Goal: Task Accomplishment & Management: Use online tool/utility

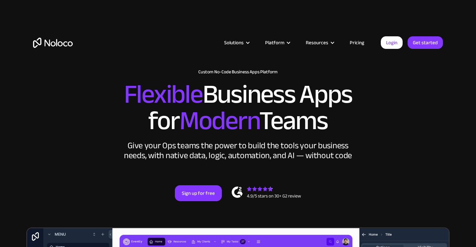
click at [355, 41] on link "Pricing" at bounding box center [356, 42] width 31 height 9
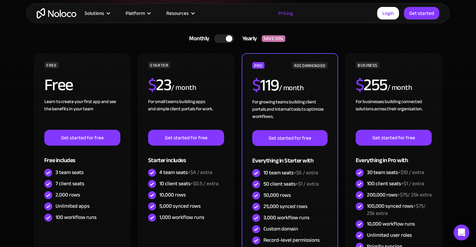
scroll to position [151, 0]
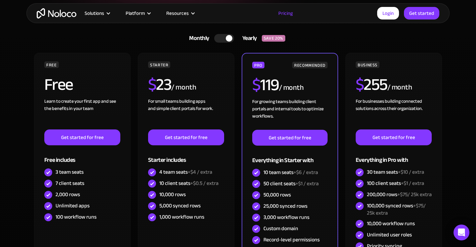
click at [222, 39] on div at bounding box center [224, 38] width 20 height 9
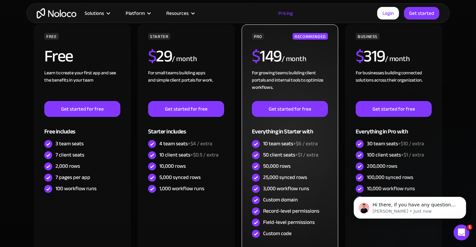
scroll to position [0, 0]
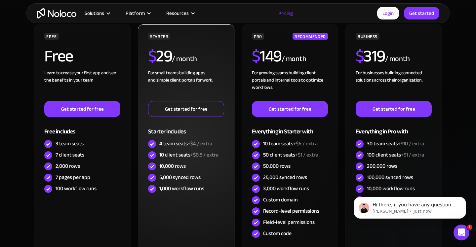
click at [196, 111] on link "Get started for free" at bounding box center [186, 109] width 76 height 16
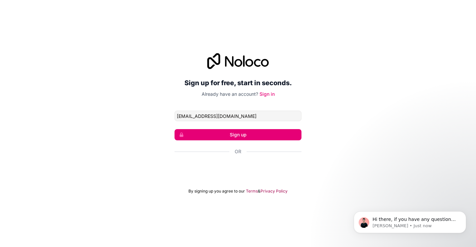
type input "info@polymathbuildersph.com"
drag, startPoint x: 220, startPoint y: 130, endPoint x: 323, endPoint y: 104, distance: 106.0
click at [323, 104] on div "Sign up for free, start in seconds. Already have an account? Sign in info@polym…" at bounding box center [238, 123] width 476 height 159
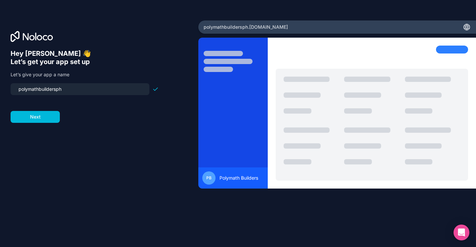
click at [47, 117] on button "Next" at bounding box center [35, 117] width 49 height 12
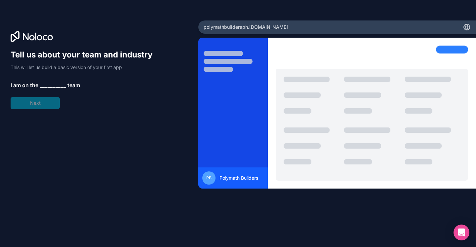
click at [44, 85] on span "__________" at bounding box center [53, 85] width 26 height 8
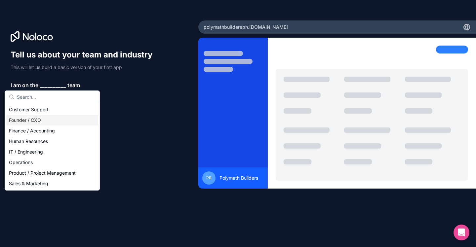
click at [37, 118] on div "Founder / CXO" at bounding box center [52, 120] width 92 height 11
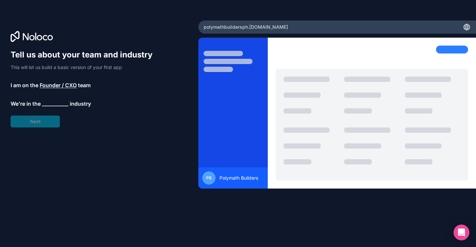
click at [57, 104] on span "__________" at bounding box center [55, 104] width 26 height 8
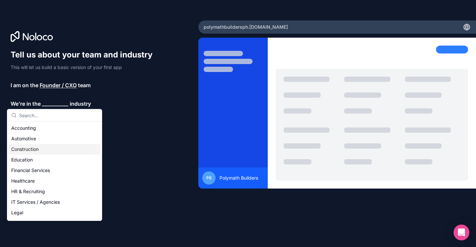
click at [37, 149] on div "Construction" at bounding box center [55, 149] width 92 height 11
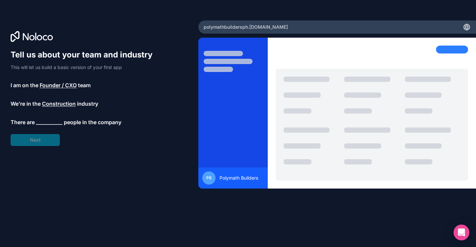
click at [51, 121] on span "__________" at bounding box center [49, 122] width 26 height 8
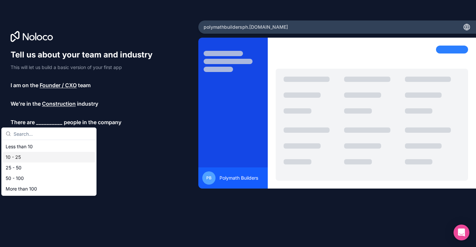
click at [19, 157] on div "10 - 25" at bounding box center [49, 157] width 92 height 11
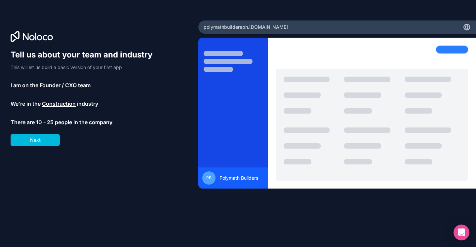
click at [43, 141] on button "Next" at bounding box center [35, 140] width 49 height 12
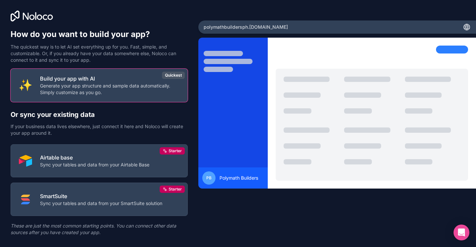
click at [148, 86] on p "Generate your app structure and sample data automatically. Simply customize as …" at bounding box center [109, 89] width 139 height 13
click at [171, 73] on div "Quickest" at bounding box center [173, 75] width 23 height 7
click at [129, 92] on p "Generate your app structure and sample data automatically. Simply customize as …" at bounding box center [109, 89] width 139 height 13
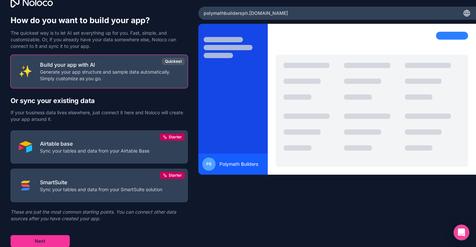
click at [41, 241] on button "Next" at bounding box center [40, 241] width 59 height 12
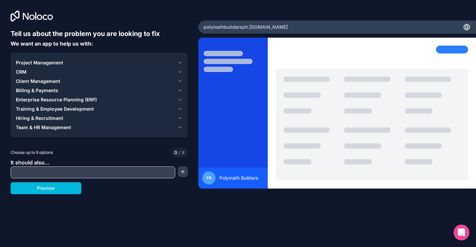
click at [62, 64] on div "Project Management" at bounding box center [95, 62] width 159 height 7
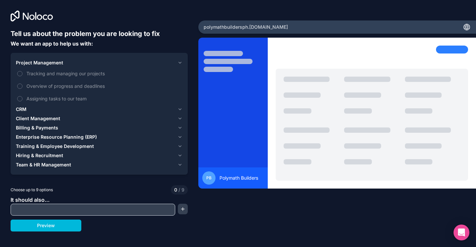
click at [20, 73] on button "Tracking and managing our projects" at bounding box center [19, 73] width 5 height 5
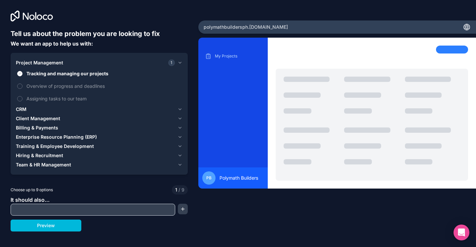
click at [21, 85] on button "Overview of progress and deadlines" at bounding box center [19, 86] width 5 height 5
click at [20, 97] on button "Assigning tasks to our team" at bounding box center [19, 98] width 5 height 5
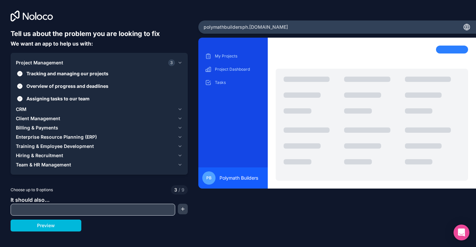
click at [33, 109] on div "CRM" at bounding box center [95, 109] width 159 height 7
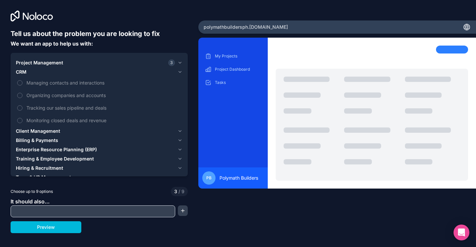
click at [21, 83] on button "Managing contacts and interactions" at bounding box center [19, 82] width 5 height 5
click at [21, 96] on button "Organizing companies and accounts" at bounding box center [19, 95] width 5 height 5
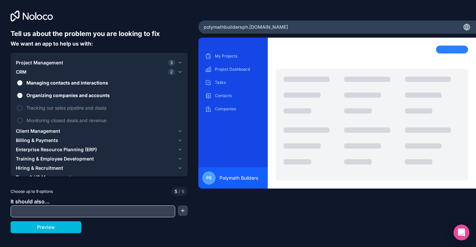
click at [20, 109] on button "Tracking our sales pipeline and deals" at bounding box center [19, 107] width 5 height 5
click at [20, 119] on button "Monitoring closed deals and revenue" at bounding box center [19, 120] width 5 height 5
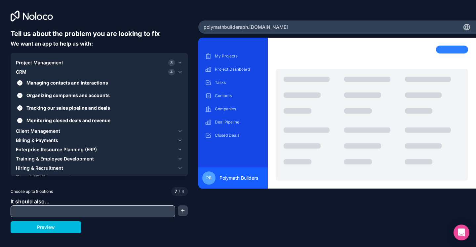
click at [33, 129] on span "Client Management" at bounding box center [38, 131] width 44 height 7
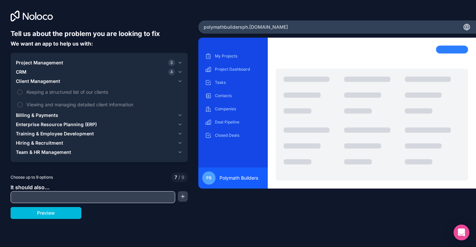
click at [26, 91] on span "Keeping a structured list of our clients" at bounding box center [103, 92] width 155 height 7
click at [22, 91] on button "Keeping a structured list of our clients" at bounding box center [19, 92] width 5 height 5
click at [19, 104] on button "Viewing and managing detailed client information" at bounding box center [19, 104] width 5 height 5
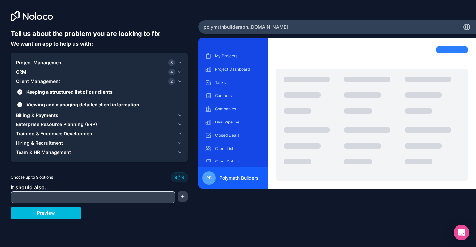
click at [47, 114] on span "Billing & Payments" at bounding box center [37, 115] width 42 height 7
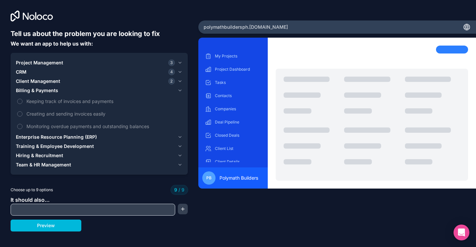
click at [23, 103] on label "Keeping track of invoices and payments" at bounding box center [99, 101] width 166 height 12
click at [178, 135] on icon "button" at bounding box center [179, 136] width 5 height 5
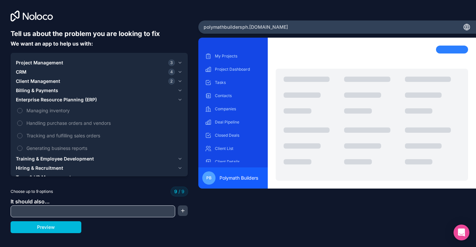
click at [53, 111] on span "Managing inventory" at bounding box center [103, 110] width 155 height 7
click at [177, 61] on icon "button" at bounding box center [179, 62] width 5 height 5
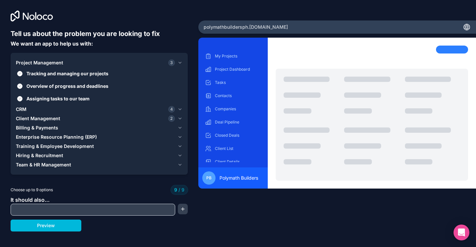
click at [179, 110] on icon "button" at bounding box center [179, 109] width 5 height 5
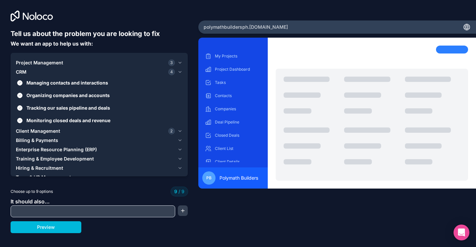
click at [70, 132] on div "Client Management 2" at bounding box center [95, 131] width 159 height 7
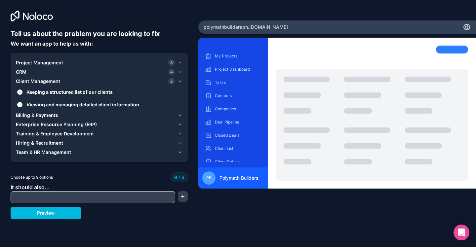
click at [19, 92] on button "Keeping a structured list of our clients" at bounding box center [19, 92] width 5 height 5
click at [20, 104] on button "Viewing and managing detailed client information" at bounding box center [19, 104] width 5 height 5
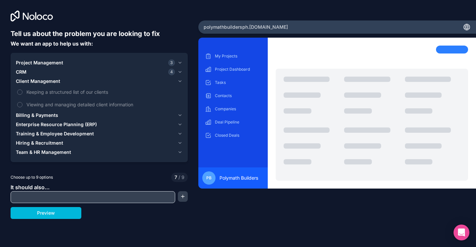
click at [54, 115] on span "Billing & Payments" at bounding box center [37, 115] width 42 height 7
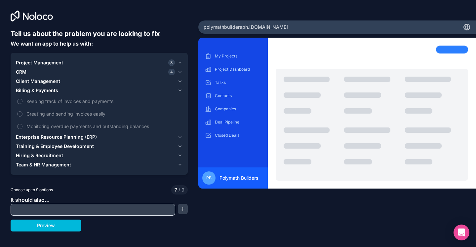
click at [48, 137] on span "Enterprise Resource Planning (ERP)" at bounding box center [56, 137] width 81 height 7
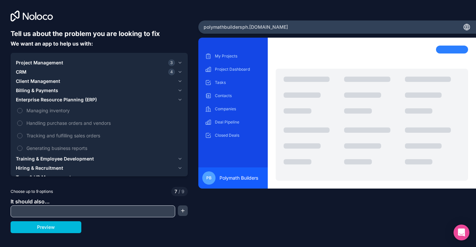
click at [20, 110] on button "Managing inventory" at bounding box center [19, 110] width 5 height 5
click at [20, 124] on button "Handling purchase orders and vendors" at bounding box center [19, 123] width 5 height 5
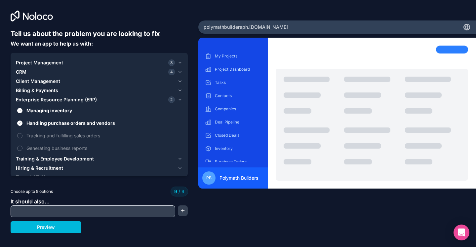
click at [108, 213] on input "text" at bounding box center [92, 211] width 161 height 9
click at [183, 214] on button "button" at bounding box center [183, 210] width 10 height 11
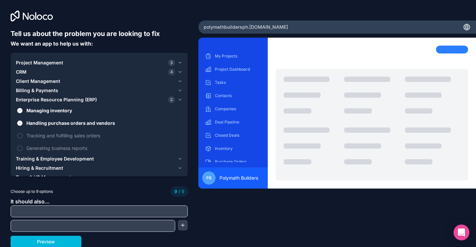
click at [136, 208] on input "text" at bounding box center [99, 211] width 174 height 9
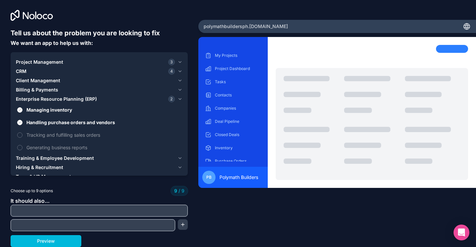
click at [229, 215] on div "My Projects Project Dashboard Tasks Contacts Companies Deal Pipeline Closed Dea…" at bounding box center [336, 131] width 277 height 189
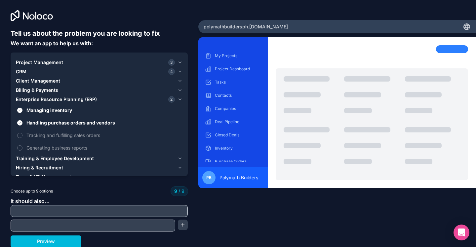
drag, startPoint x: 46, startPoint y: 241, endPoint x: 213, endPoint y: 200, distance: 172.3
click at [47, 241] on button "Preview" at bounding box center [46, 242] width 71 height 12
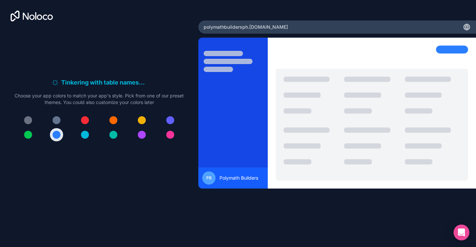
click at [83, 122] on div at bounding box center [85, 120] width 8 height 8
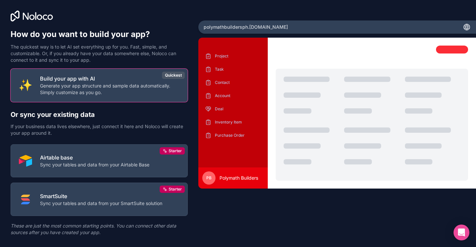
click at [155, 83] on p "Generate your app structure and sample data automatically. Simply customize as …" at bounding box center [109, 89] width 139 height 13
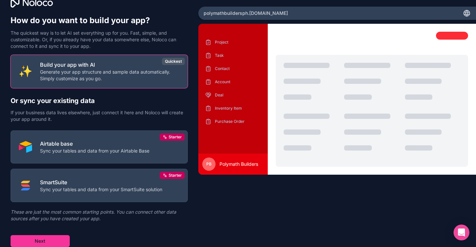
click at [44, 240] on button "Next" at bounding box center [40, 241] width 59 height 12
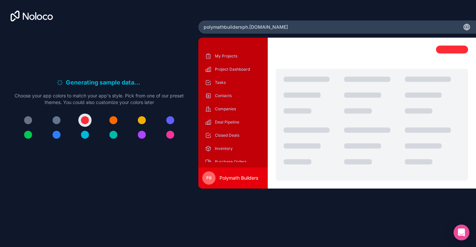
click at [114, 123] on div at bounding box center [113, 120] width 8 height 8
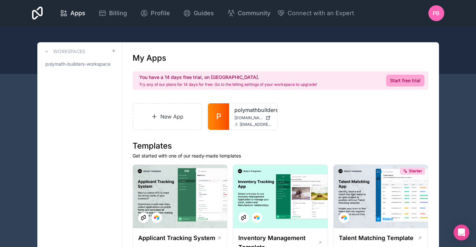
click at [250, 118] on span "[DOMAIN_NAME]" at bounding box center [248, 117] width 28 height 5
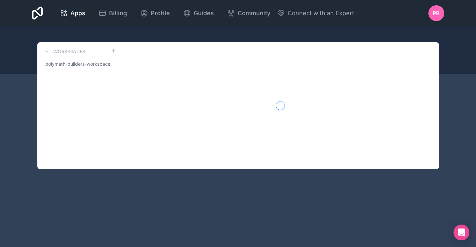
click at [39, 16] on icon at bounding box center [37, 13] width 11 height 13
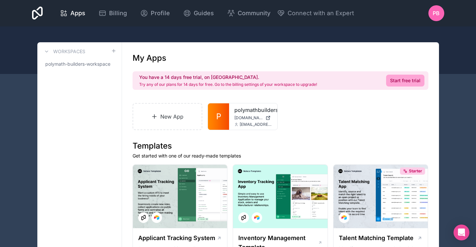
click at [38, 16] on icon at bounding box center [37, 13] width 11 height 16
click at [45, 11] on div "Apps Billing Profile Guides Community Connect with an Expert PB Billing Profile…" at bounding box center [238, 13] width 423 height 26
click at [66, 12] on icon at bounding box center [65, 12] width 2 height 0
click at [34, 11] on icon at bounding box center [37, 13] width 11 height 13
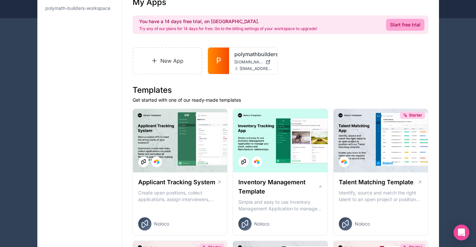
scroll to position [49, 0]
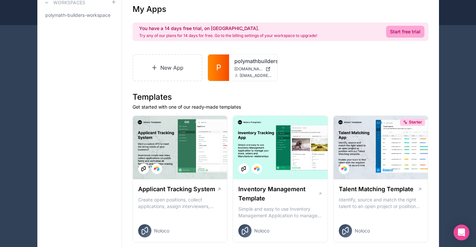
click at [83, 16] on span "polymath-builders-workspace" at bounding box center [77, 15] width 65 height 7
click at [248, 64] on link "polymathbuildersph" at bounding box center [253, 61] width 38 height 8
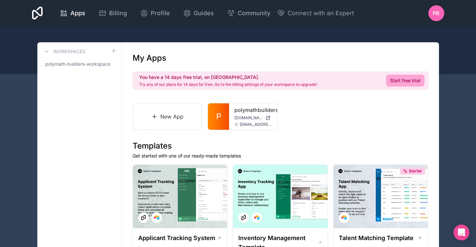
click at [0, 0] on icon at bounding box center [0, 0] width 0 height 0
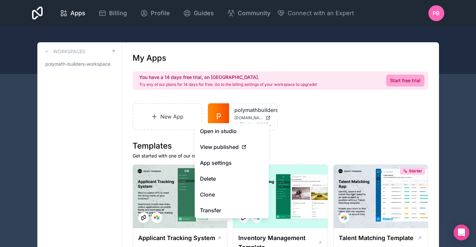
click at [232, 148] on span "View published" at bounding box center [219, 147] width 39 height 8
click at [244, 146] on icon at bounding box center [243, 146] width 5 height 5
click at [215, 148] on span "View published" at bounding box center [219, 147] width 39 height 8
click at [340, 115] on div "New App P polymathbuildersph [DOMAIN_NAME] [EMAIL_ADDRESS][DOMAIN_NAME]" at bounding box center [280, 116] width 296 height 27
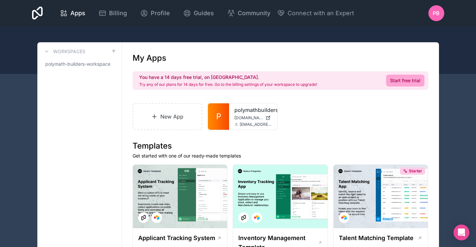
click at [0, 0] on icon at bounding box center [0, 0] width 0 height 0
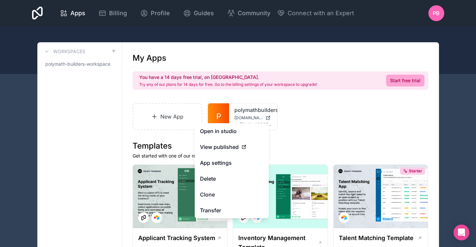
click at [222, 129] on link "Open in studio" at bounding box center [232, 131] width 74 height 16
